Goal: Navigation & Orientation: Find specific page/section

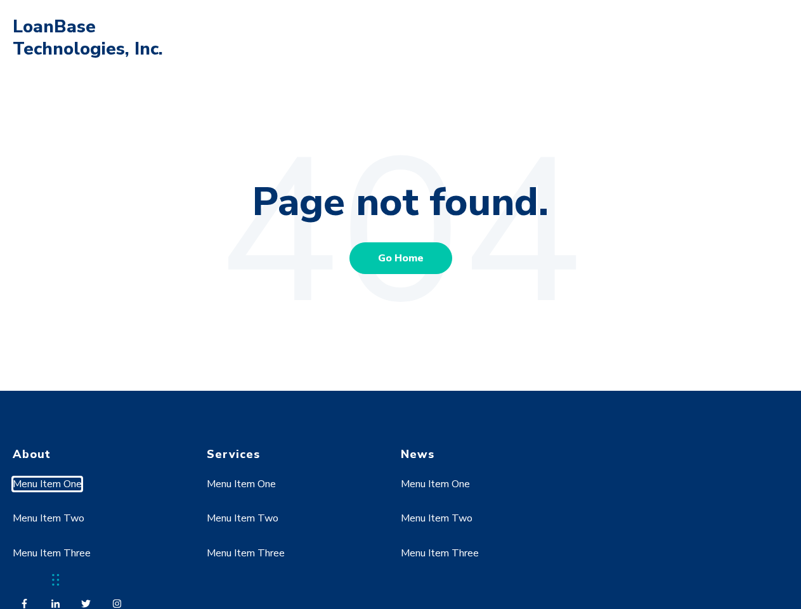
click at [48, 484] on link "Menu Item One" at bounding box center [47, 484] width 69 height 14
click at [48, 518] on link "Menu Item Two" at bounding box center [49, 518] width 72 height 14
click at [242, 484] on link "Menu Item One" at bounding box center [241, 484] width 69 height 14
click at [242, 518] on link "Menu Item Two" at bounding box center [243, 518] width 72 height 14
click at [246, 553] on link "Menu Item Three" at bounding box center [246, 553] width 78 height 14
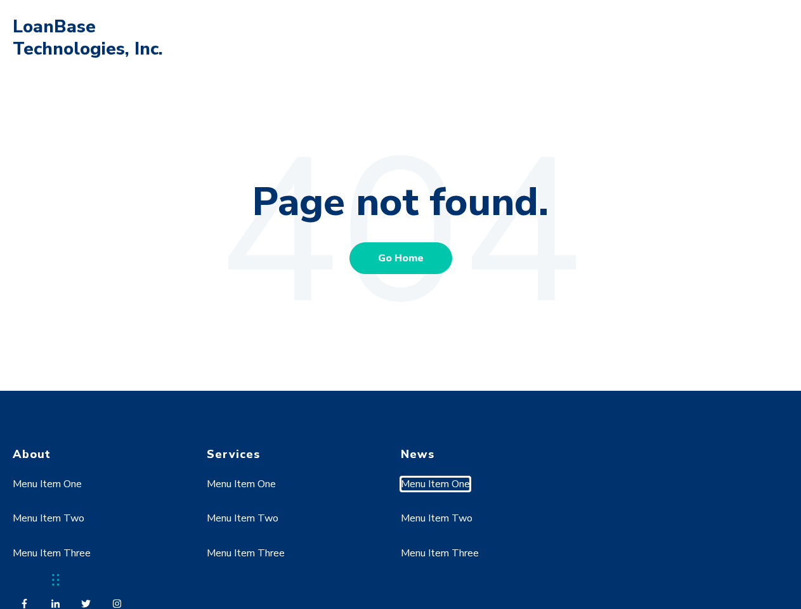
click at [436, 484] on link "Menu Item One" at bounding box center [435, 484] width 69 height 14
click at [436, 518] on link "Menu Item Two" at bounding box center [437, 518] width 72 height 14
click at [440, 553] on link "Menu Item Three" at bounding box center [440, 553] width 78 height 14
click at [56, 580] on div "Chat Widget" at bounding box center [31, 578] width 63 height 61
